Goal: Information Seeking & Learning: Learn about a topic

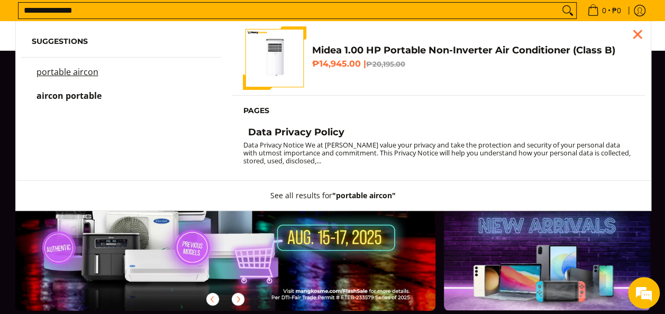
type input "**********"
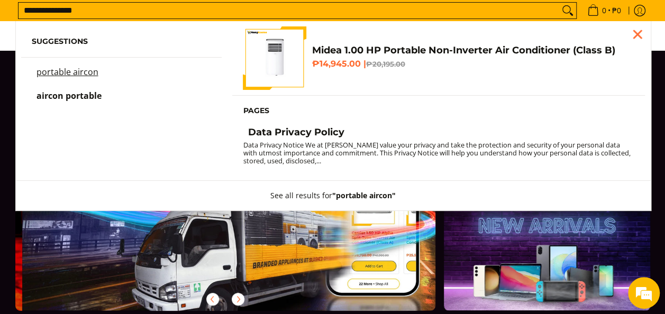
click at [74, 93] on span "aircon portable" at bounding box center [68, 96] width 65 height 12
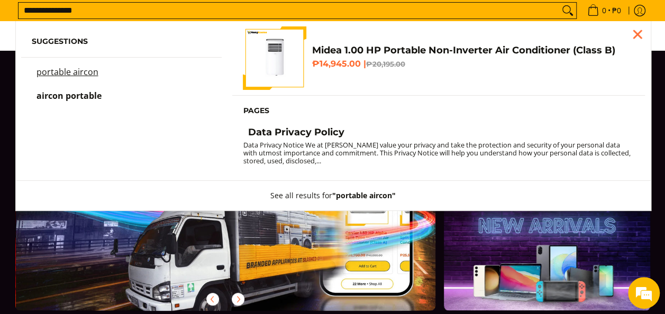
scroll to position [0, 420]
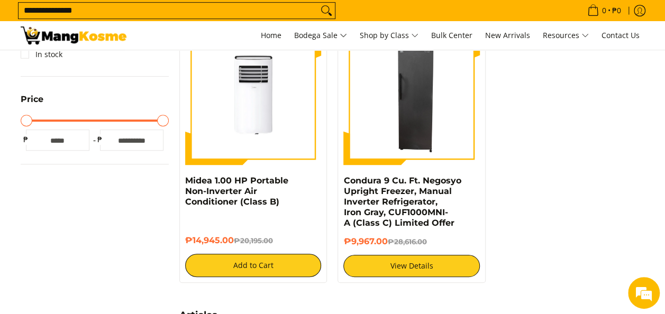
scroll to position [253, 0]
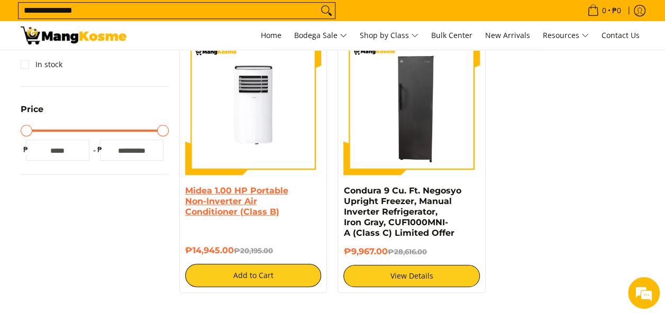
click at [270, 189] on link "Midea 1.00 HP Portable Non-Inverter Air Conditioner (Class B)" at bounding box center [236, 201] width 103 height 31
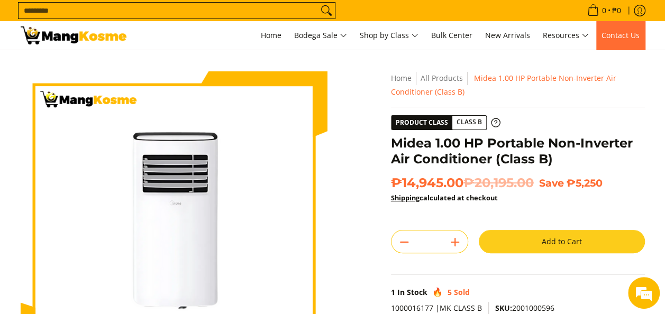
click at [623, 42] on link "Contact Us" at bounding box center [620, 35] width 49 height 29
